Goal: Information Seeking & Learning: Check status

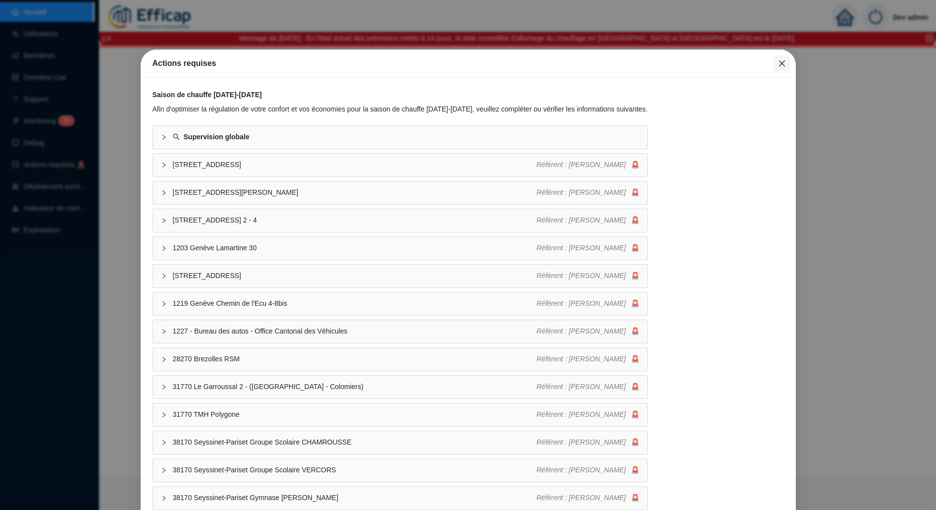
click at [778, 64] on icon "close" at bounding box center [782, 63] width 8 height 8
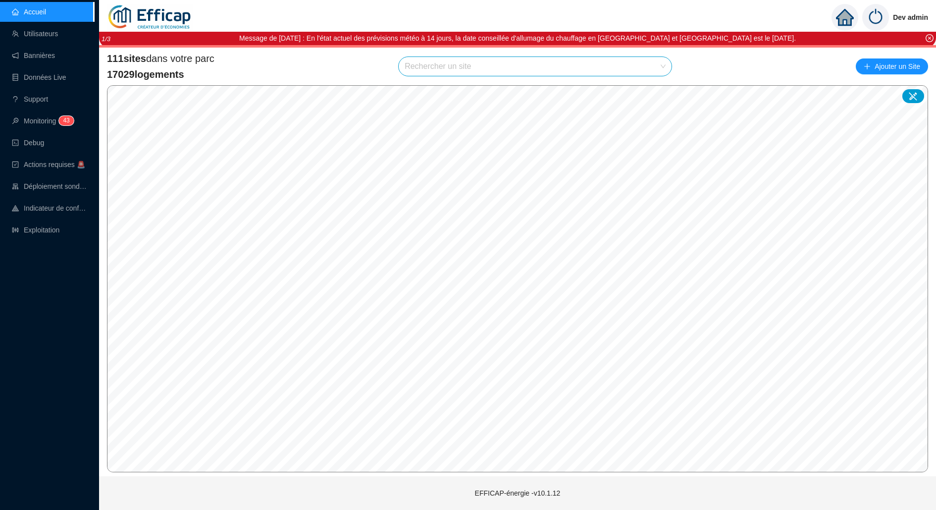
click at [473, 68] on input "search" at bounding box center [531, 66] width 252 height 19
type input "chardon"
click at [650, 91] on icon at bounding box center [652, 90] width 7 height 7
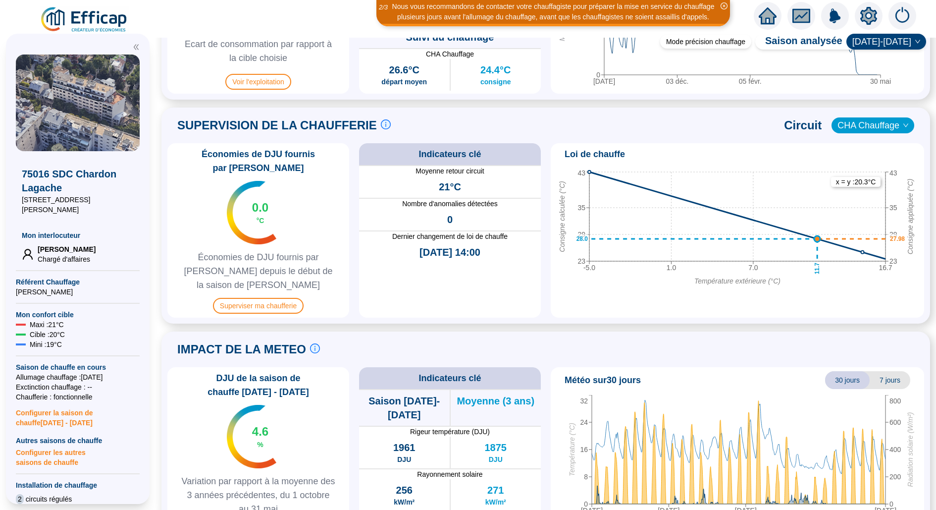
scroll to position [627, 0]
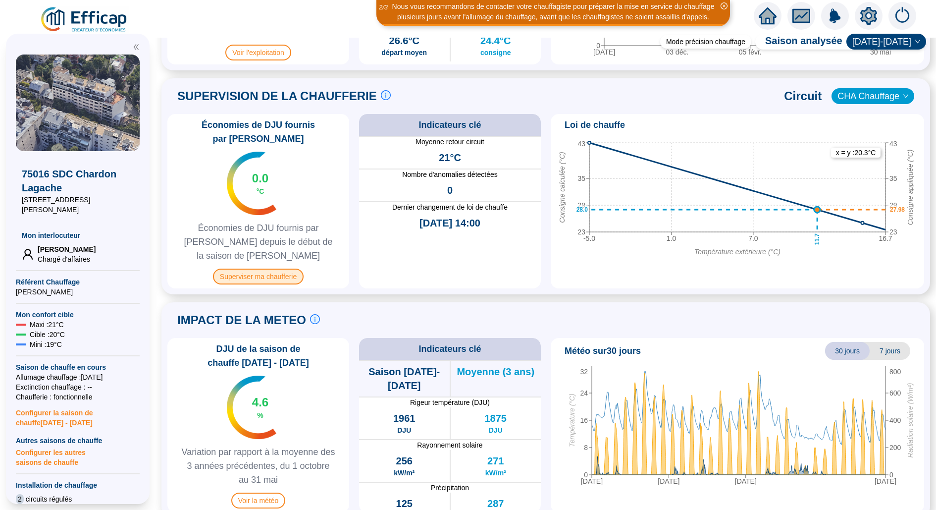
click at [261, 268] on span "Superviser ma chaufferie" at bounding box center [258, 276] width 91 height 16
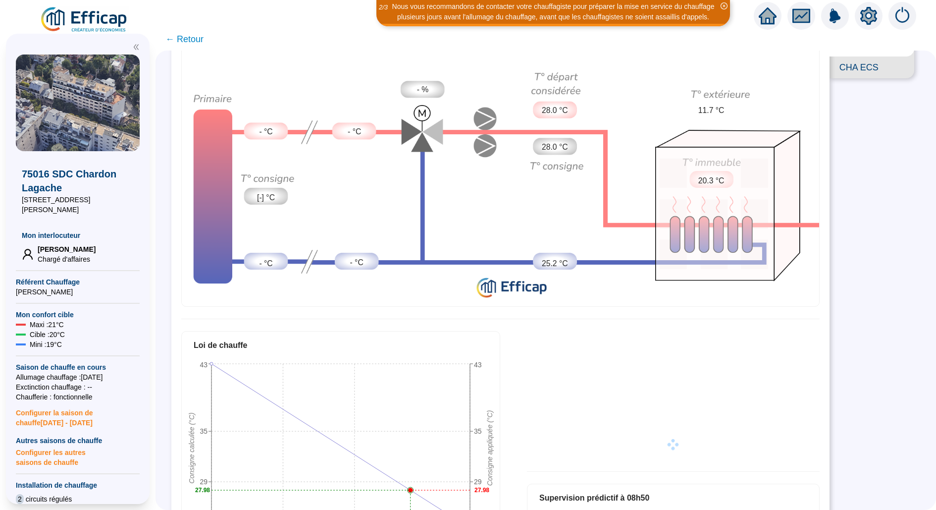
scroll to position [32, 0]
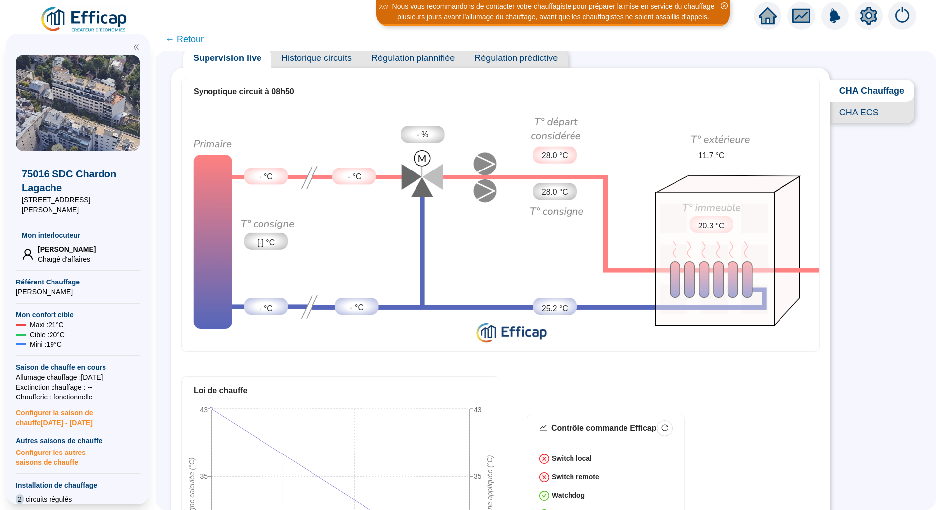
click at [303, 66] on span "Historique circuits" at bounding box center [316, 58] width 90 height 20
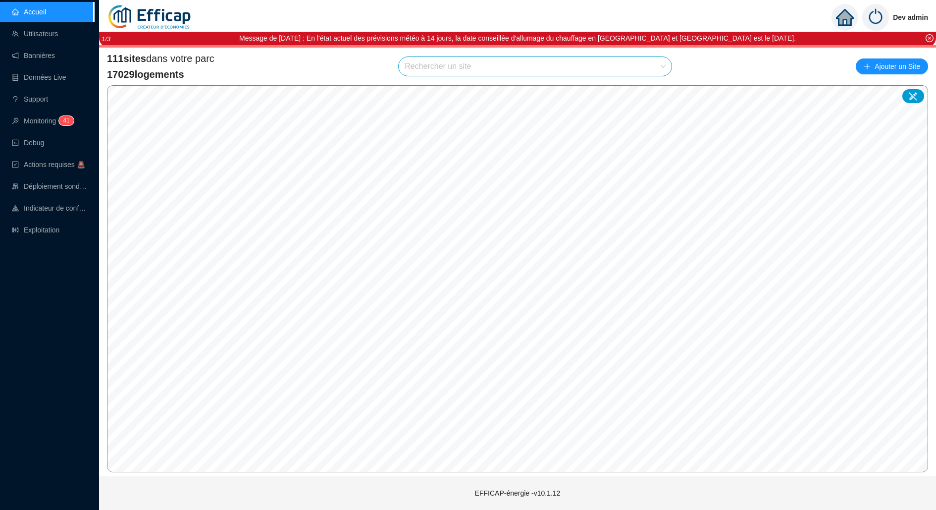
click at [660, 67] on span at bounding box center [535, 66] width 261 height 19
type input "obser"
click at [655, 98] on div "75014 SdC La Parisienne de l'observatoire" at bounding box center [535, 90] width 269 height 20
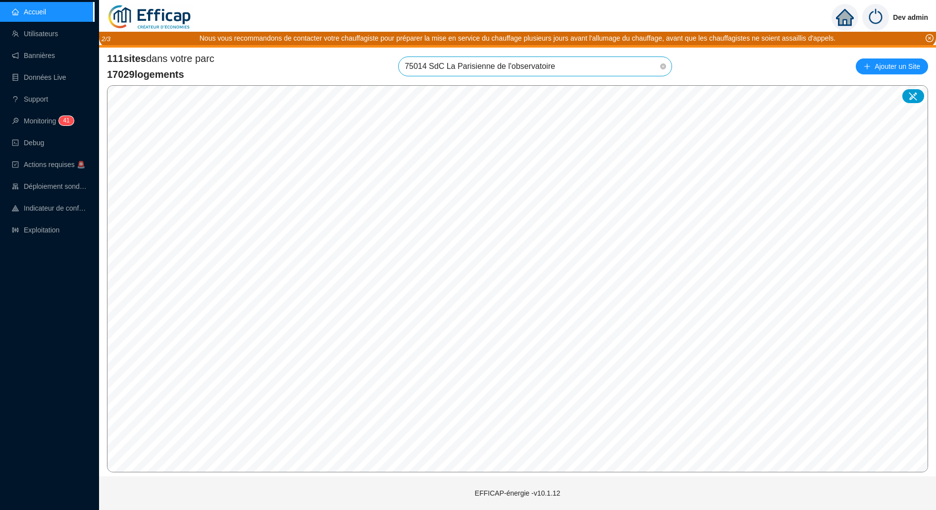
click at [648, 62] on span "75014 SdC La Parisienne de l'observatoire" at bounding box center [535, 66] width 261 height 19
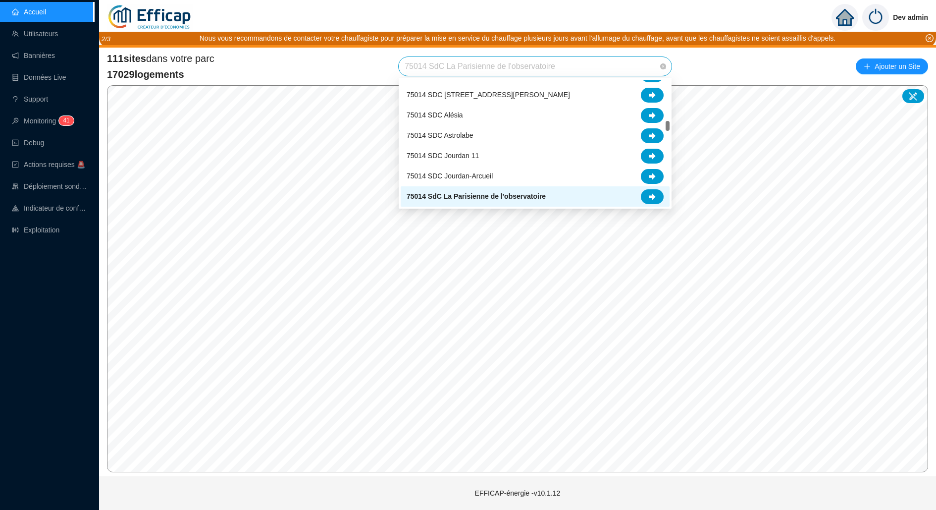
click at [651, 204] on div "75014 SdC La Parisienne de l'observatoire" at bounding box center [535, 196] width 269 height 20
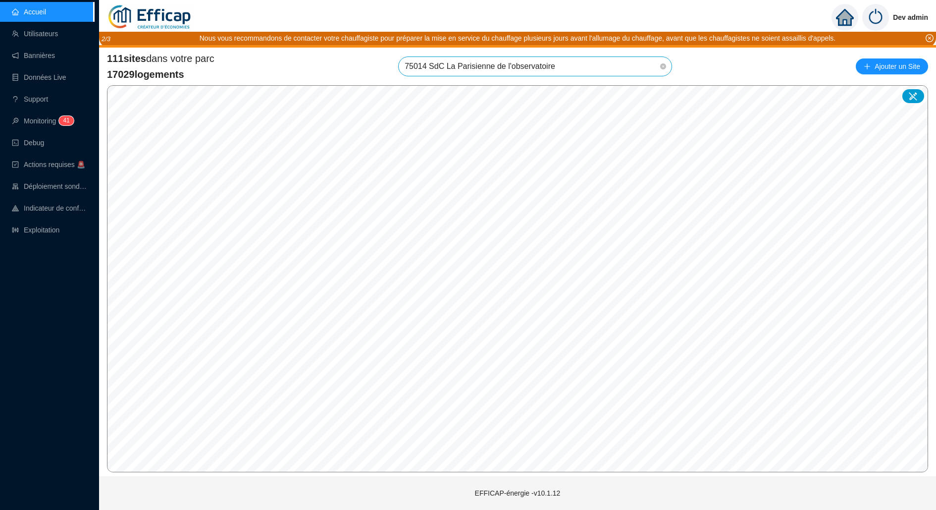
click at [633, 59] on span "75014 SdC La Parisienne de l'observatoire" at bounding box center [535, 66] width 261 height 19
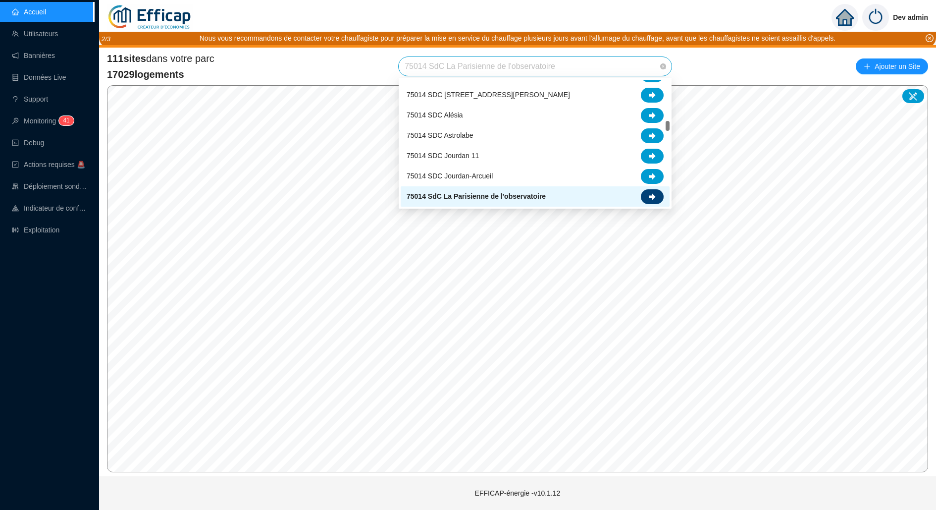
click at [653, 197] on icon at bounding box center [652, 196] width 7 height 6
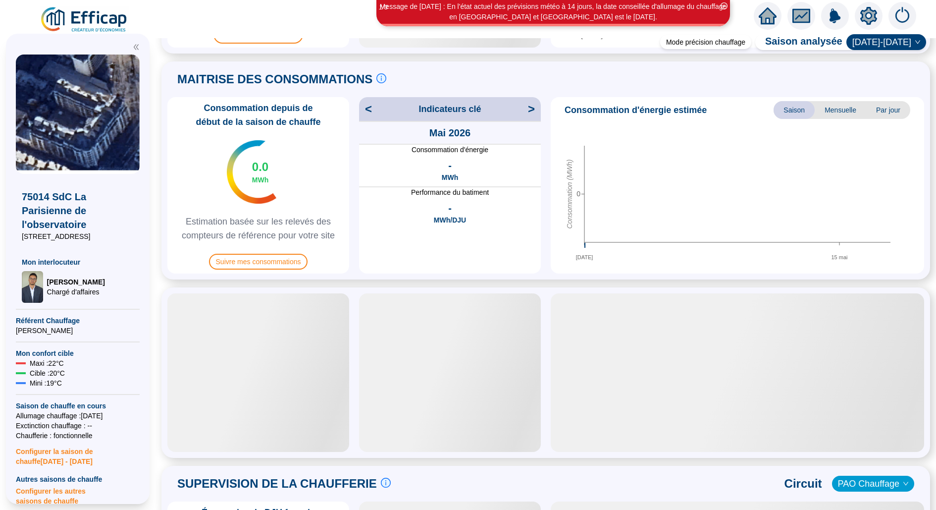
scroll to position [489, 0]
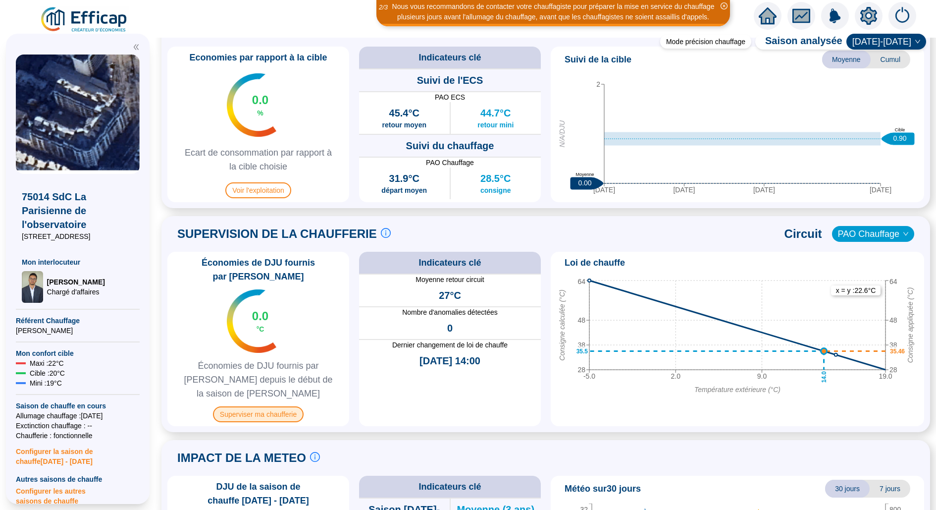
click at [253, 406] on span "Superviser ma chaufferie" at bounding box center [258, 414] width 91 height 16
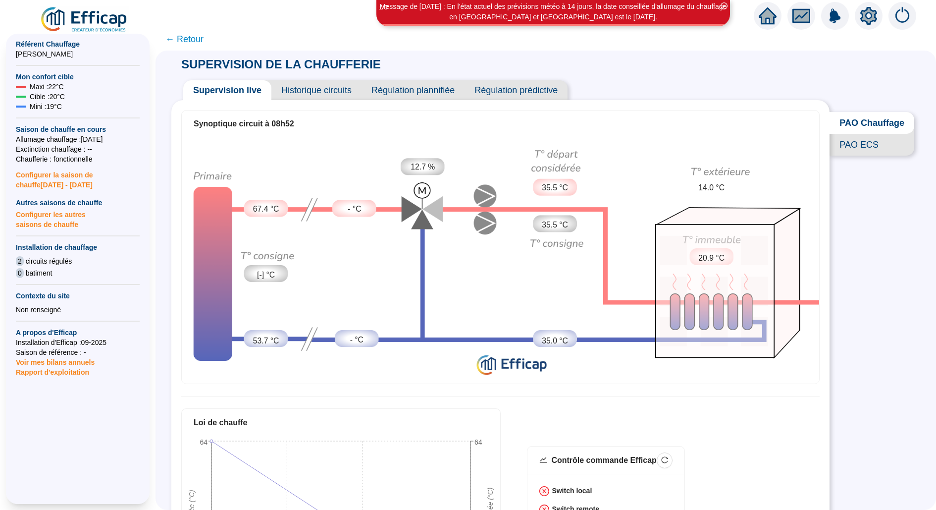
click at [335, 94] on span "Historique circuits" at bounding box center [316, 90] width 90 height 20
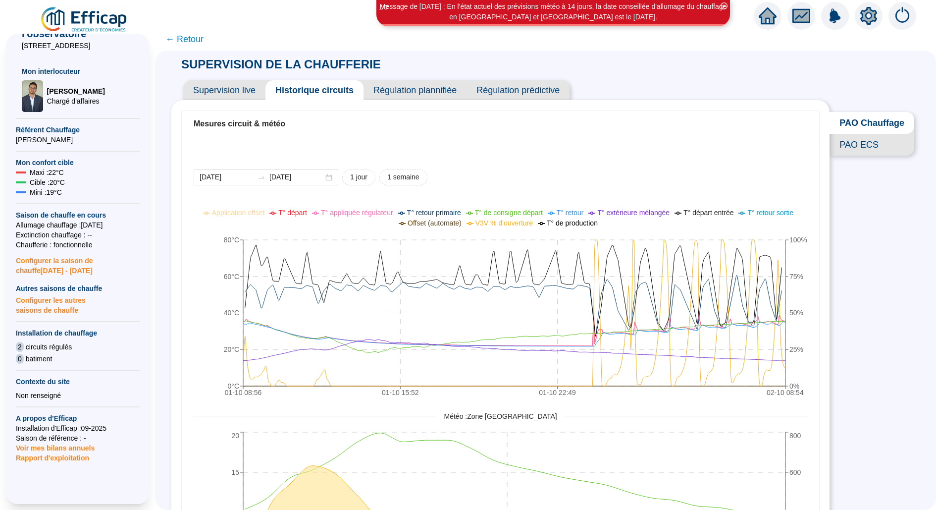
scroll to position [105, 0]
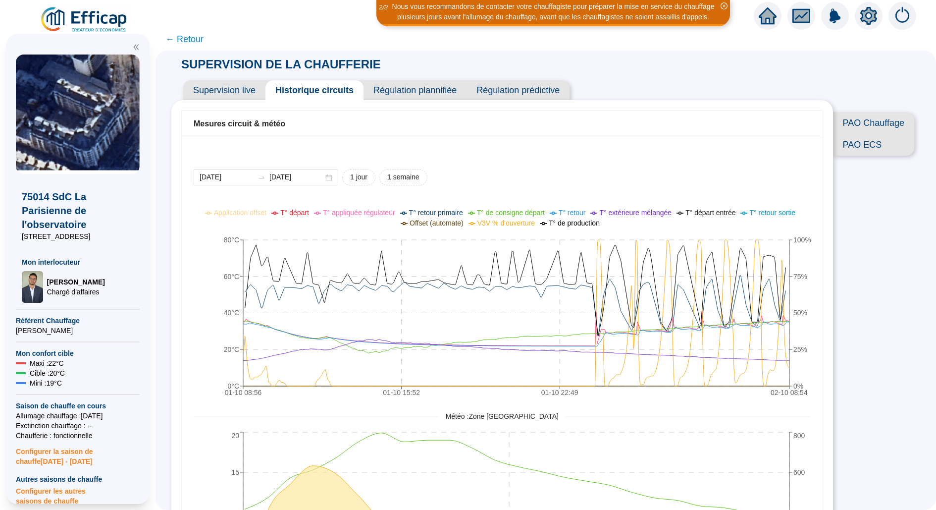
click at [864, 123] on span "PAO Chauffage" at bounding box center [873, 123] width 81 height 22
click at [874, 150] on span "PAO ECS" at bounding box center [872, 145] width 85 height 22
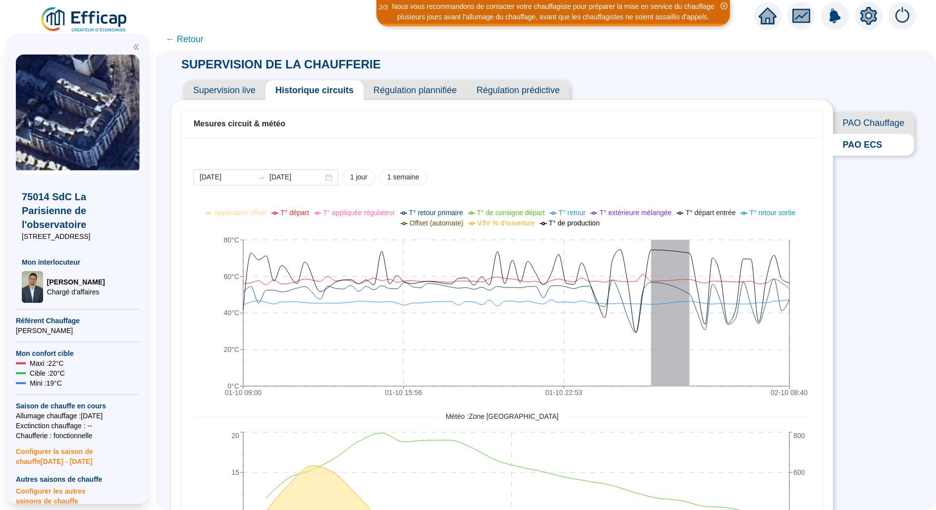
click at [876, 116] on span "PAO Chauffage" at bounding box center [873, 123] width 81 height 22
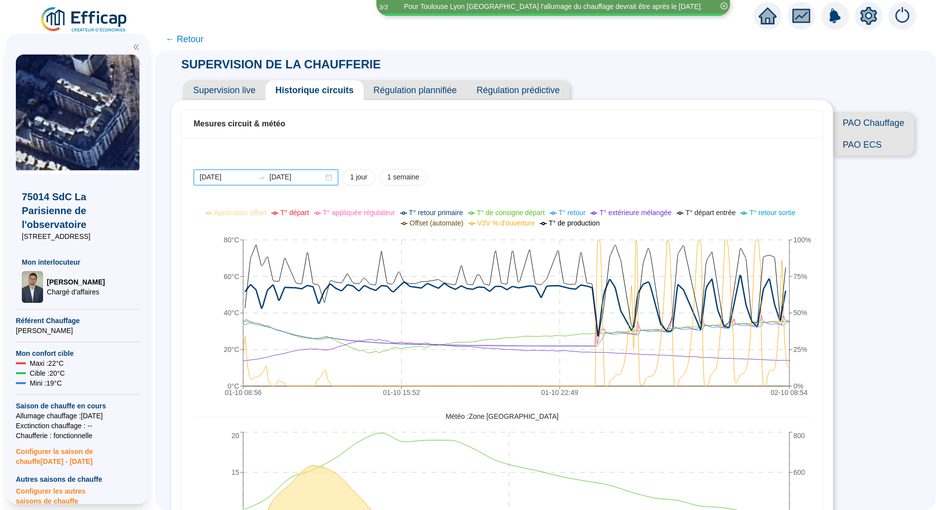
click at [225, 179] on input "[DATE]" at bounding box center [227, 177] width 54 height 10
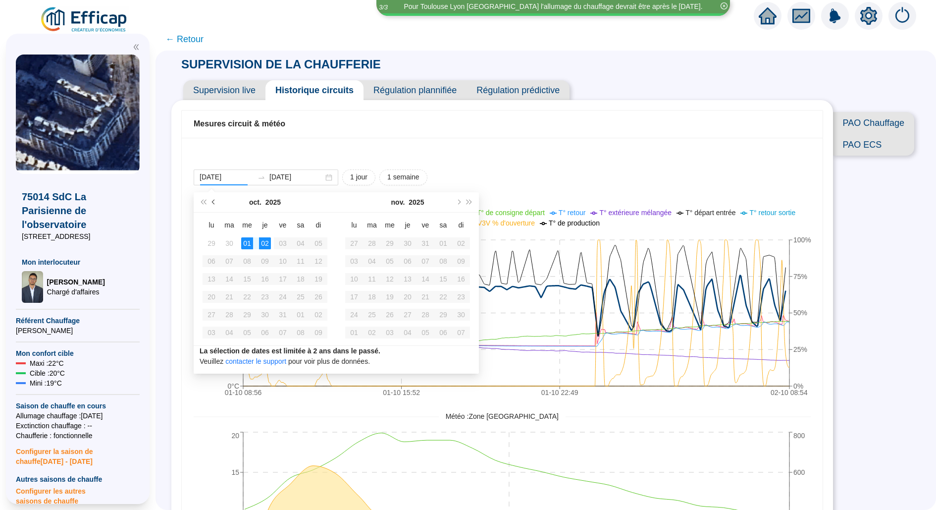
click at [211, 205] on button "Mois précédent (PageUp)" at bounding box center [214, 202] width 11 height 20
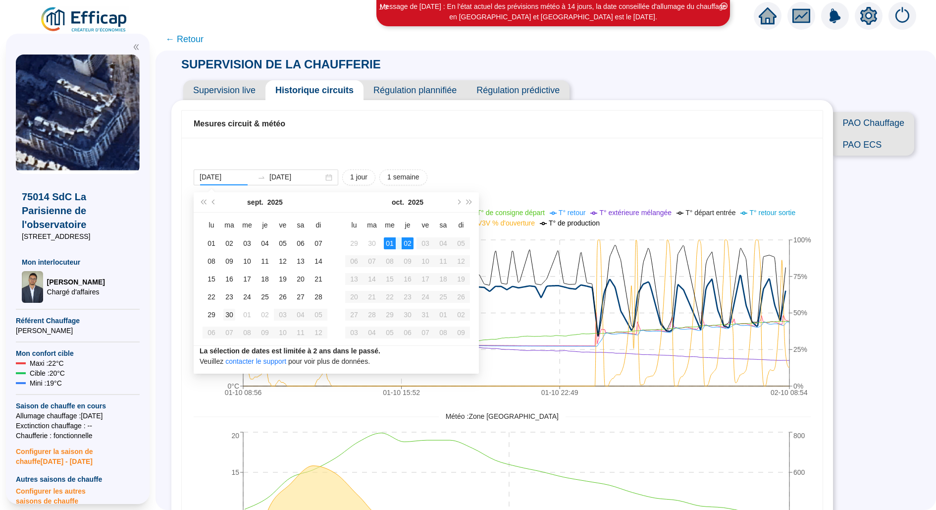
type input "2025-09-30"
click at [229, 313] on div "30" at bounding box center [229, 315] width 12 height 12
type input "[DATE]"
click at [425, 159] on div "2025-09-30 2025-10-02 1 jour 1 semaine 01-10 08:56 01-10 15:52 01-10 22:49 02-1…" at bounding box center [502, 389] width 641 height 502
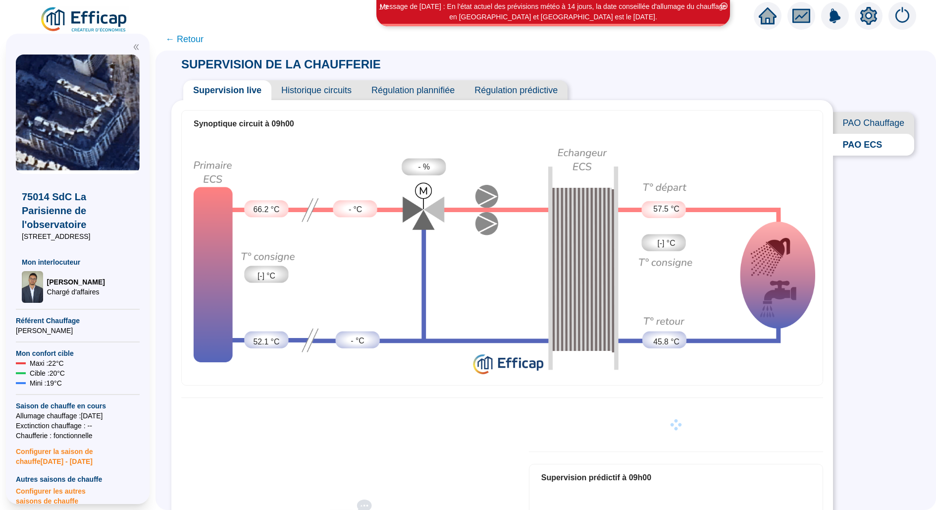
click at [862, 126] on span "PAO Chauffage" at bounding box center [873, 123] width 81 height 22
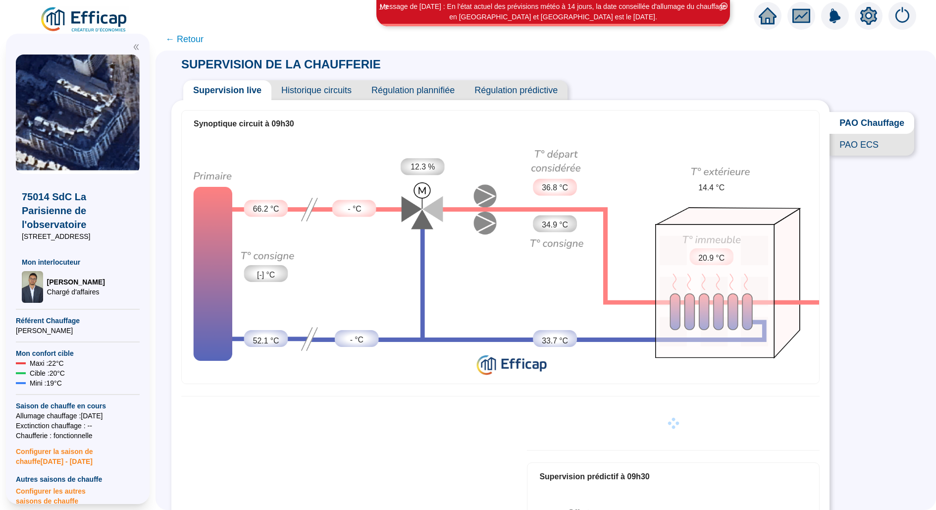
click at [324, 85] on span "Historique circuits" at bounding box center [316, 90] width 90 height 20
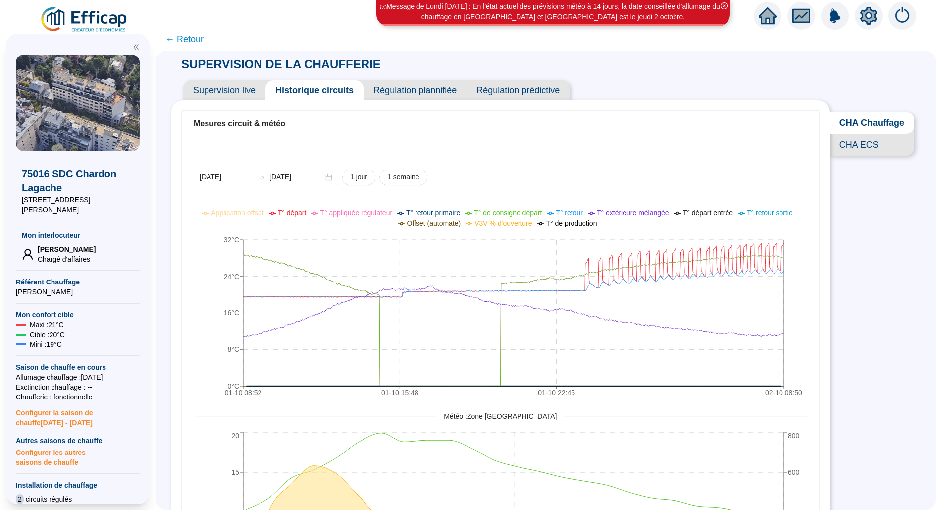
click at [866, 143] on span "CHA ECS" at bounding box center [872, 145] width 85 height 22
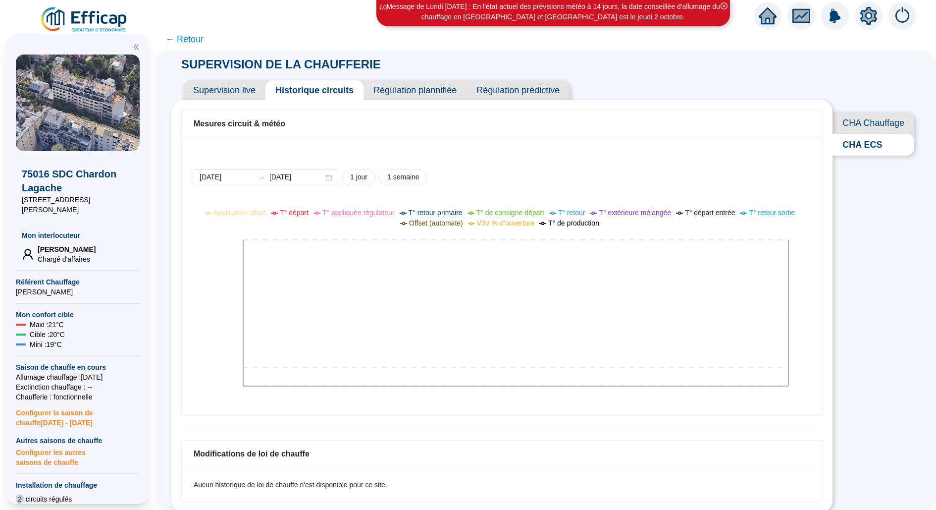
click at [859, 124] on span "CHA Chauffage" at bounding box center [874, 123] width 82 height 22
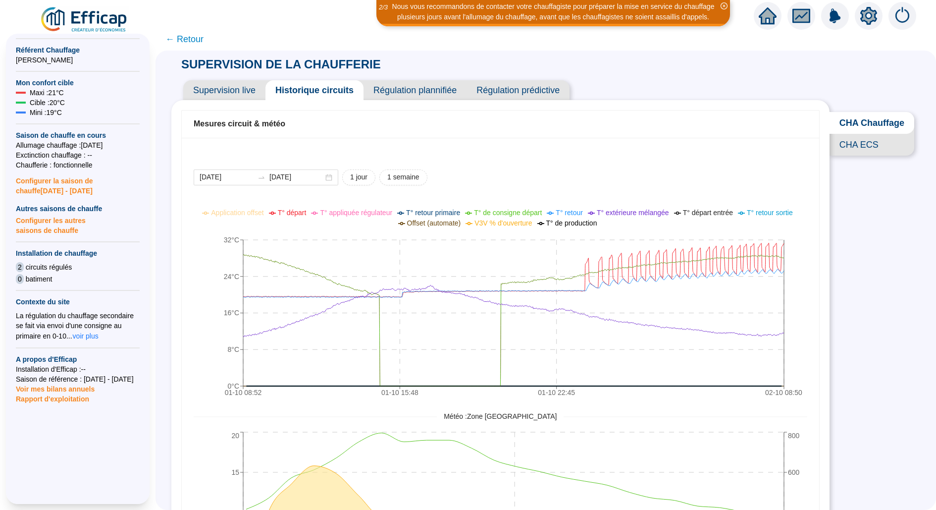
scroll to position [248, 0]
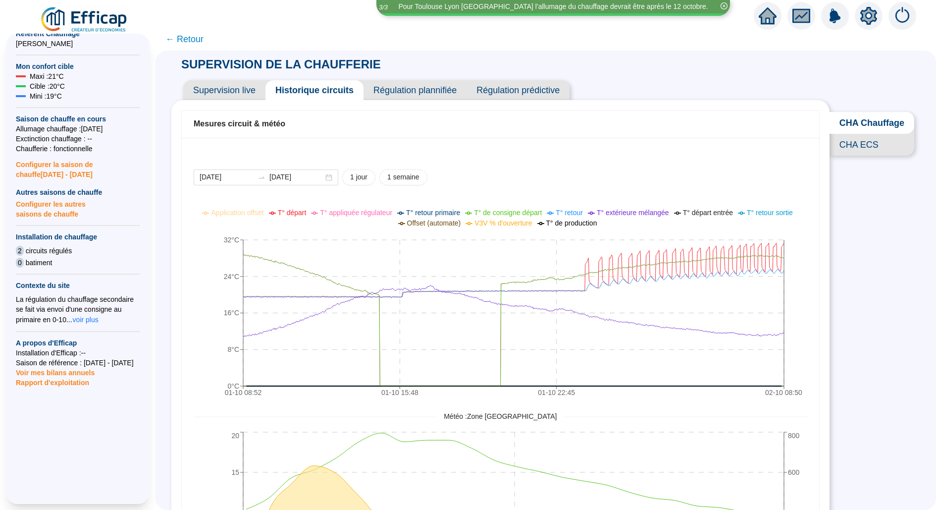
click at [513, 128] on div "Mesures circuit & météo" at bounding box center [501, 124] width 614 height 12
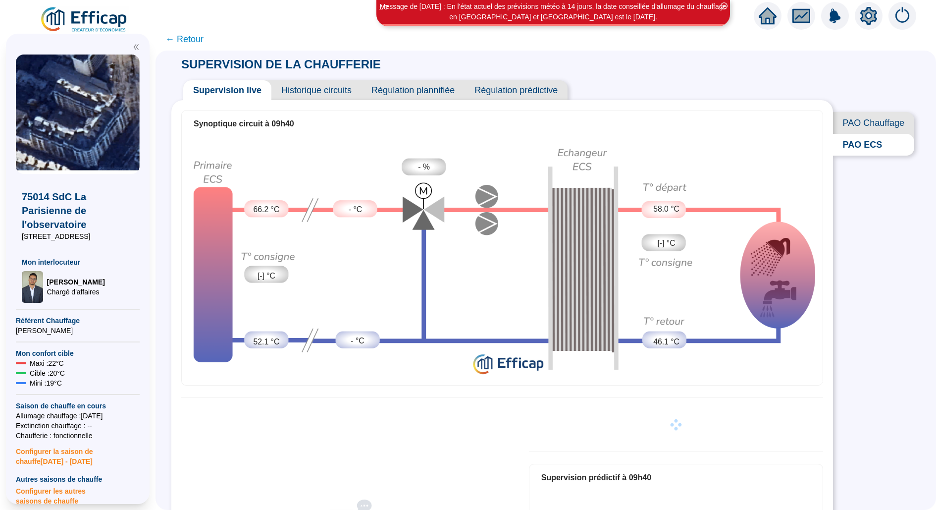
click at [896, 118] on span "PAO Chauffage" at bounding box center [873, 123] width 81 height 22
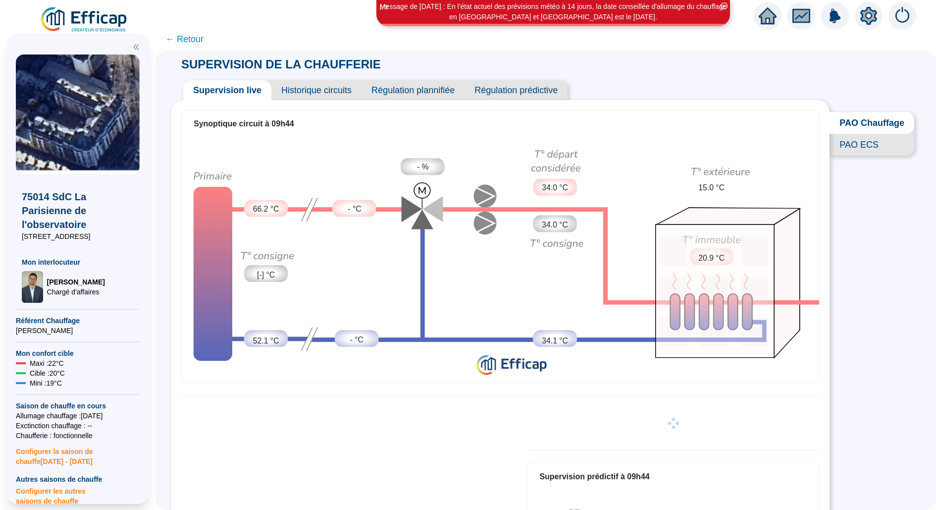
click at [311, 94] on span "Historique circuits" at bounding box center [316, 90] width 90 height 20
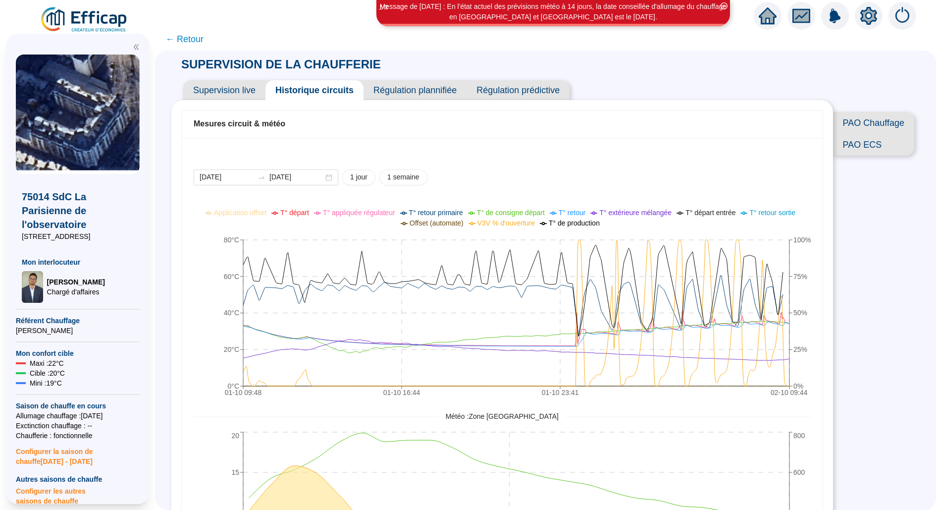
click at [888, 140] on span "PAO ECS" at bounding box center [873, 145] width 81 height 22
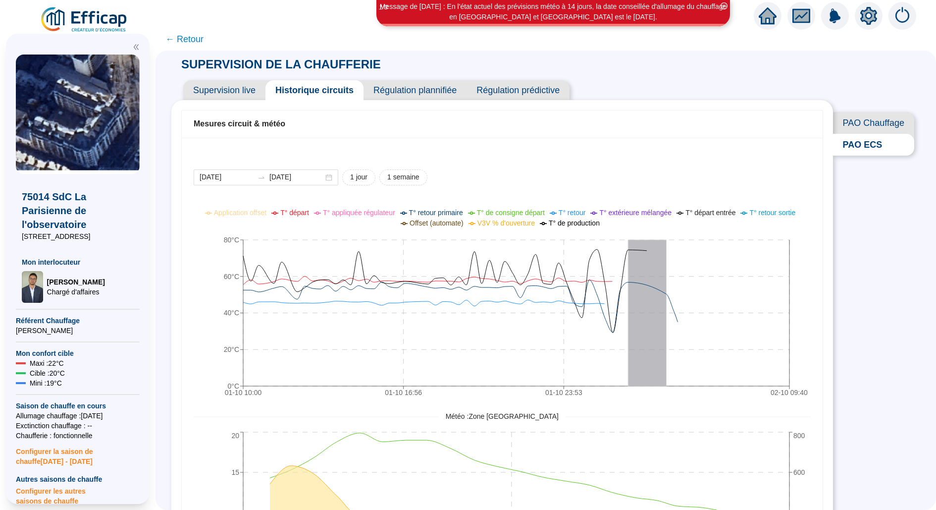
click at [869, 127] on span "PAO Chauffage" at bounding box center [873, 123] width 81 height 22
